Goal: Information Seeking & Learning: Learn about a topic

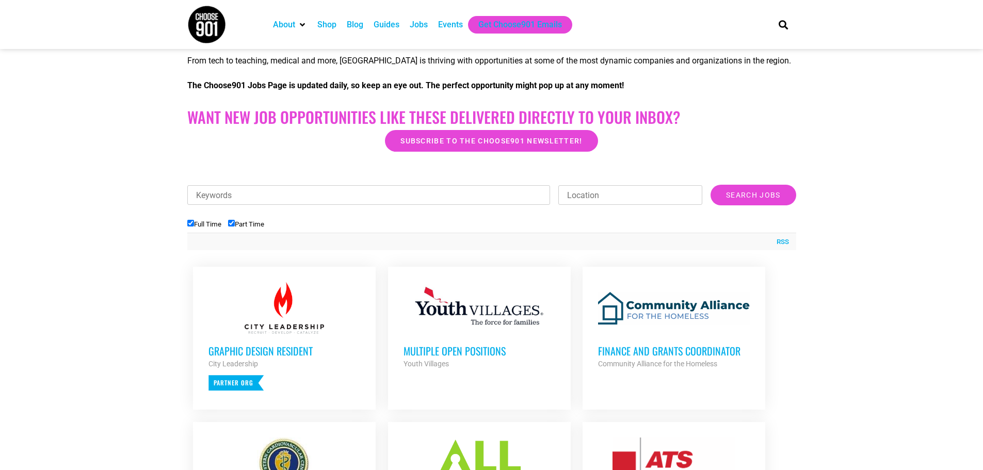
scroll to position [361, 0]
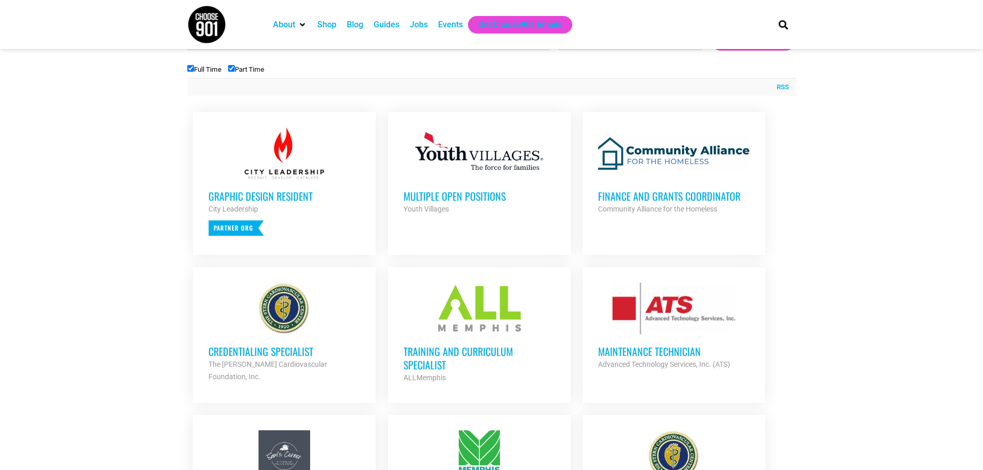
click at [453, 191] on h3 "Multiple Open Positions" at bounding box center [480, 195] width 152 height 13
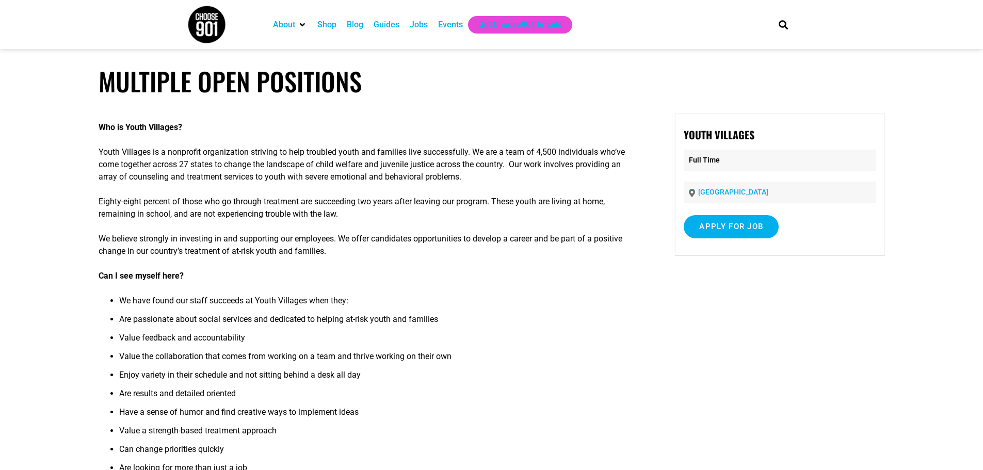
click at [482, 155] on p "Youth Villages is a nonprofit organization striving to help troubled youth and …" at bounding box center [368, 164] width 538 height 37
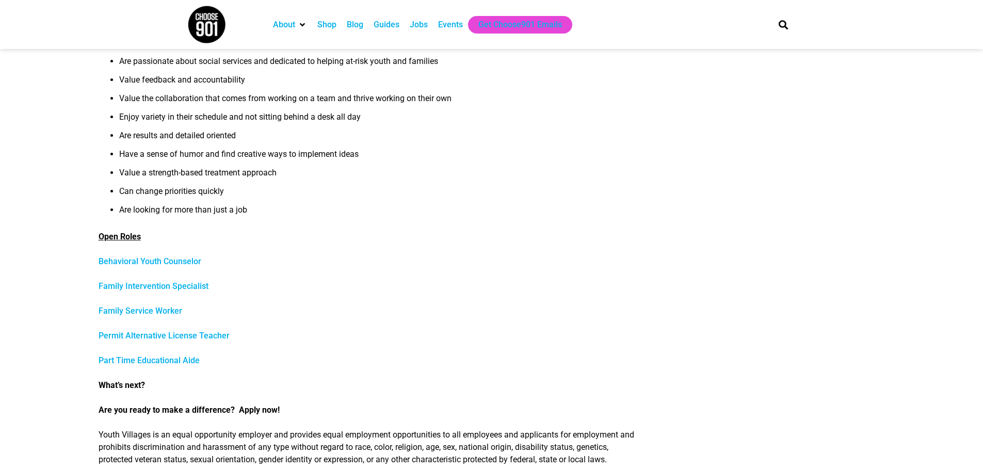
scroll to position [465, 0]
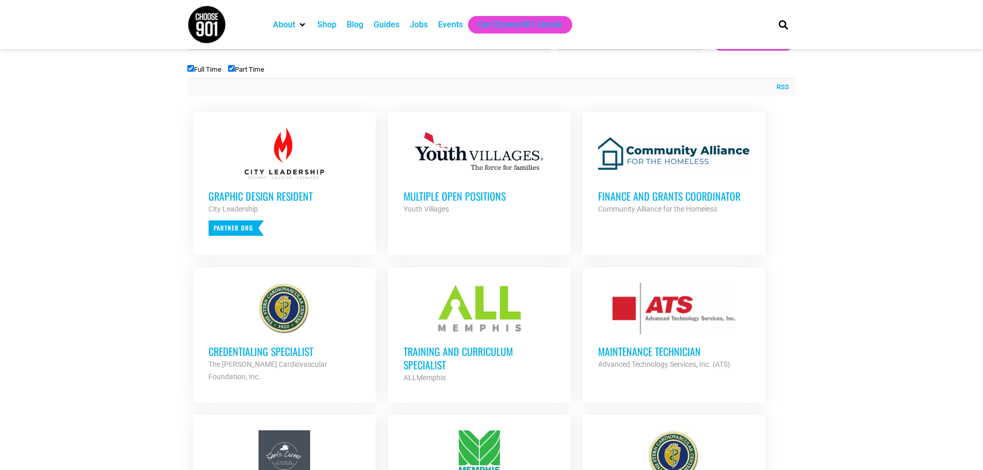
click at [254, 189] on h3 "Graphic Design Resident" at bounding box center [285, 195] width 152 height 13
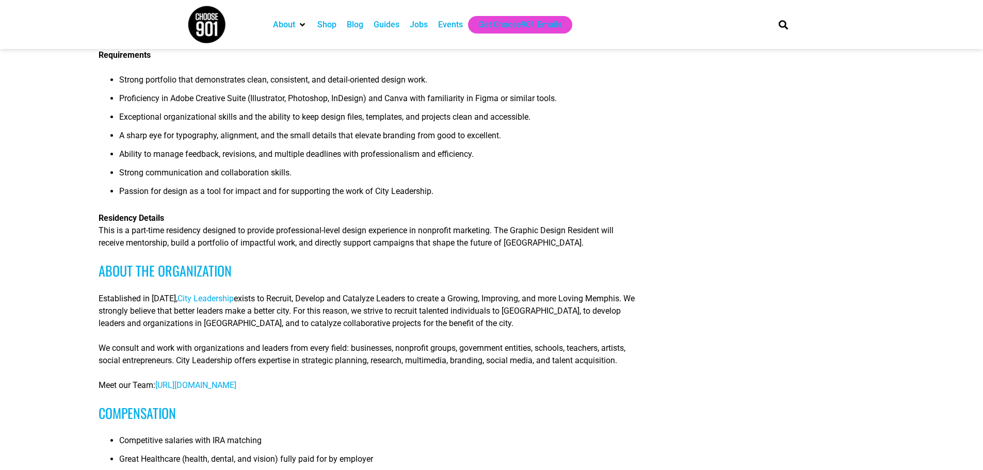
scroll to position [258, 0]
